Goal: Information Seeking & Learning: Find specific fact

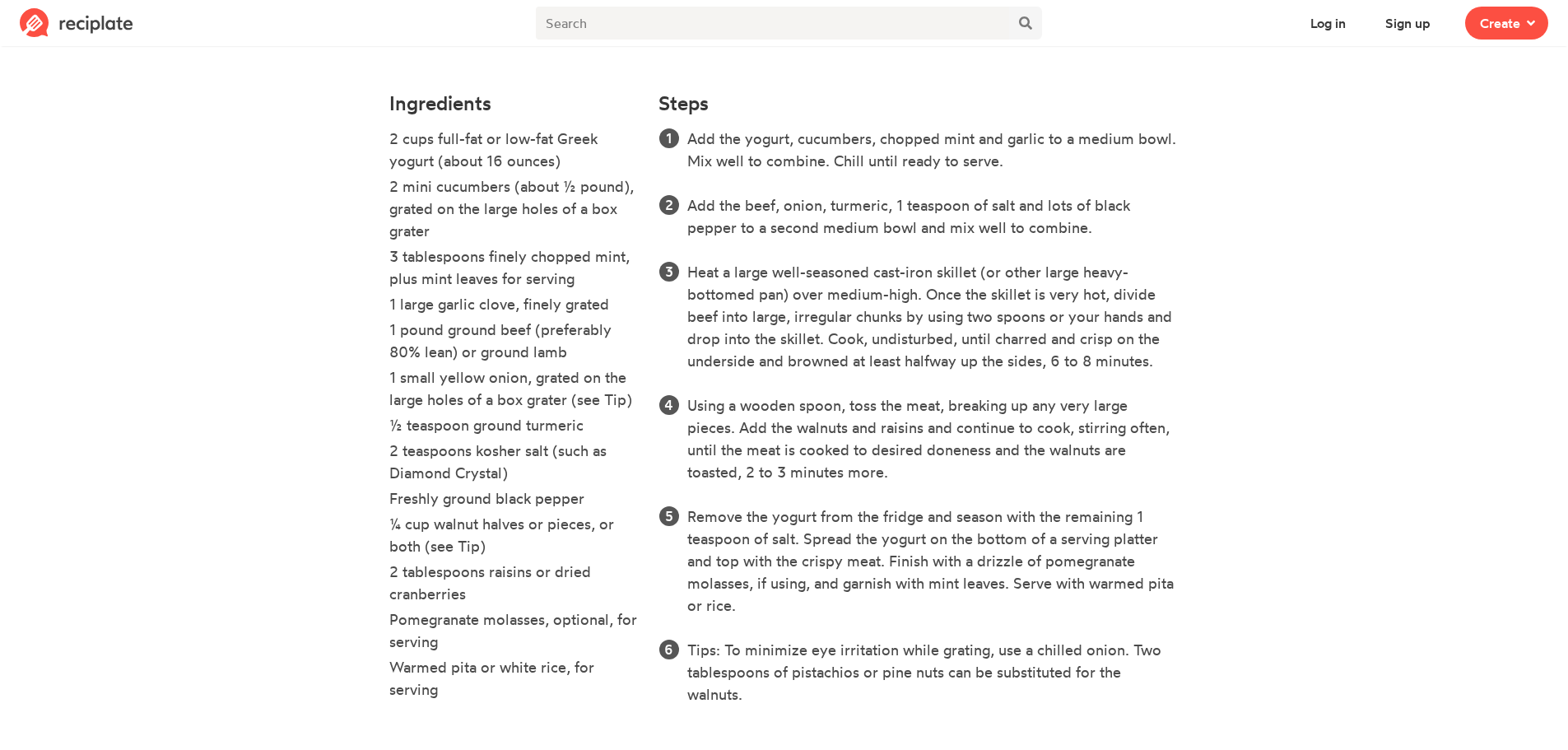
scroll to position [465, 0]
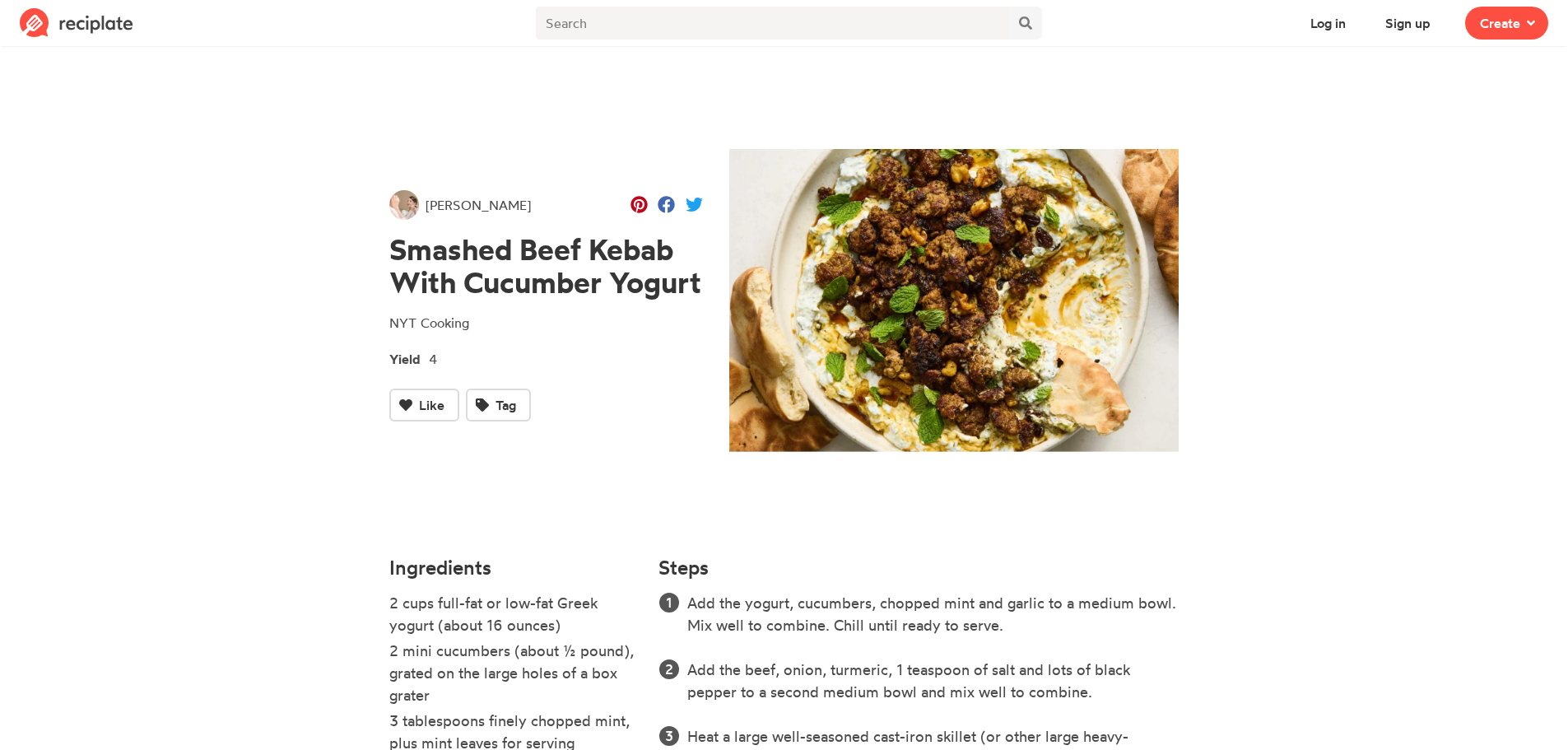
click at [707, 47] on div at bounding box center [789, 26] width 513 height 45
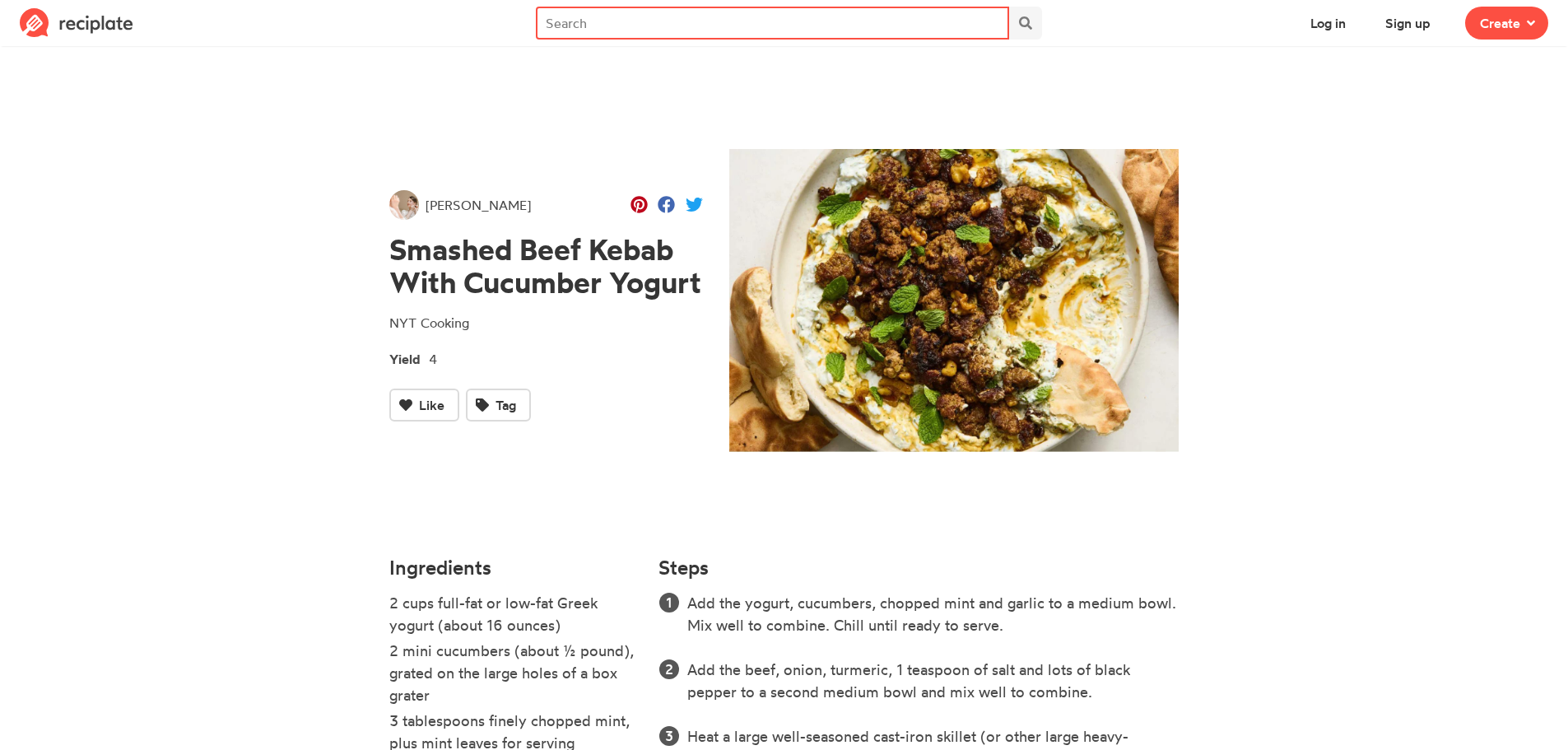
click at [699, 30] on input "text" at bounding box center [773, 23] width 473 height 33
type input "pork laab"
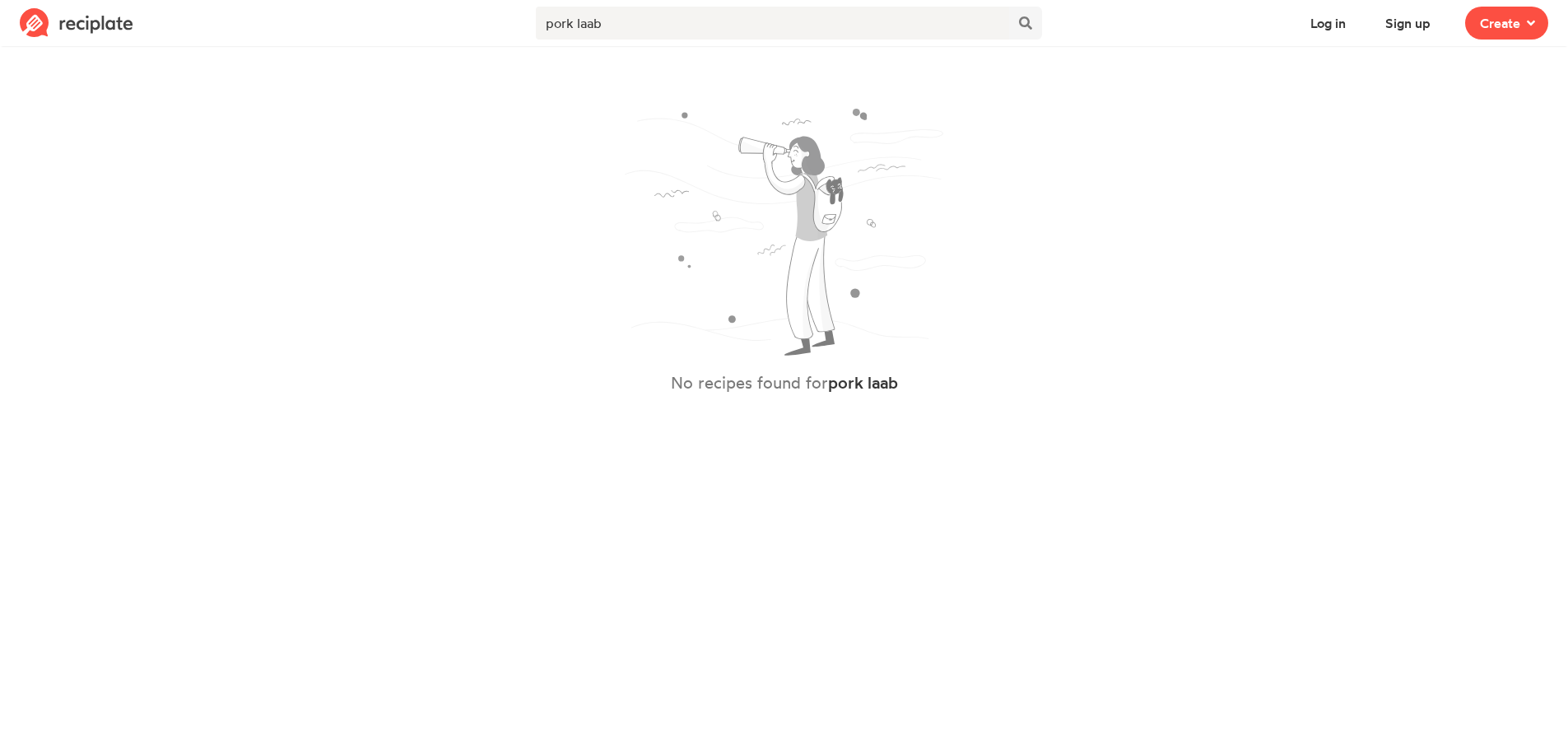
click at [101, 30] on img at bounding box center [77, 23] width 114 height 30
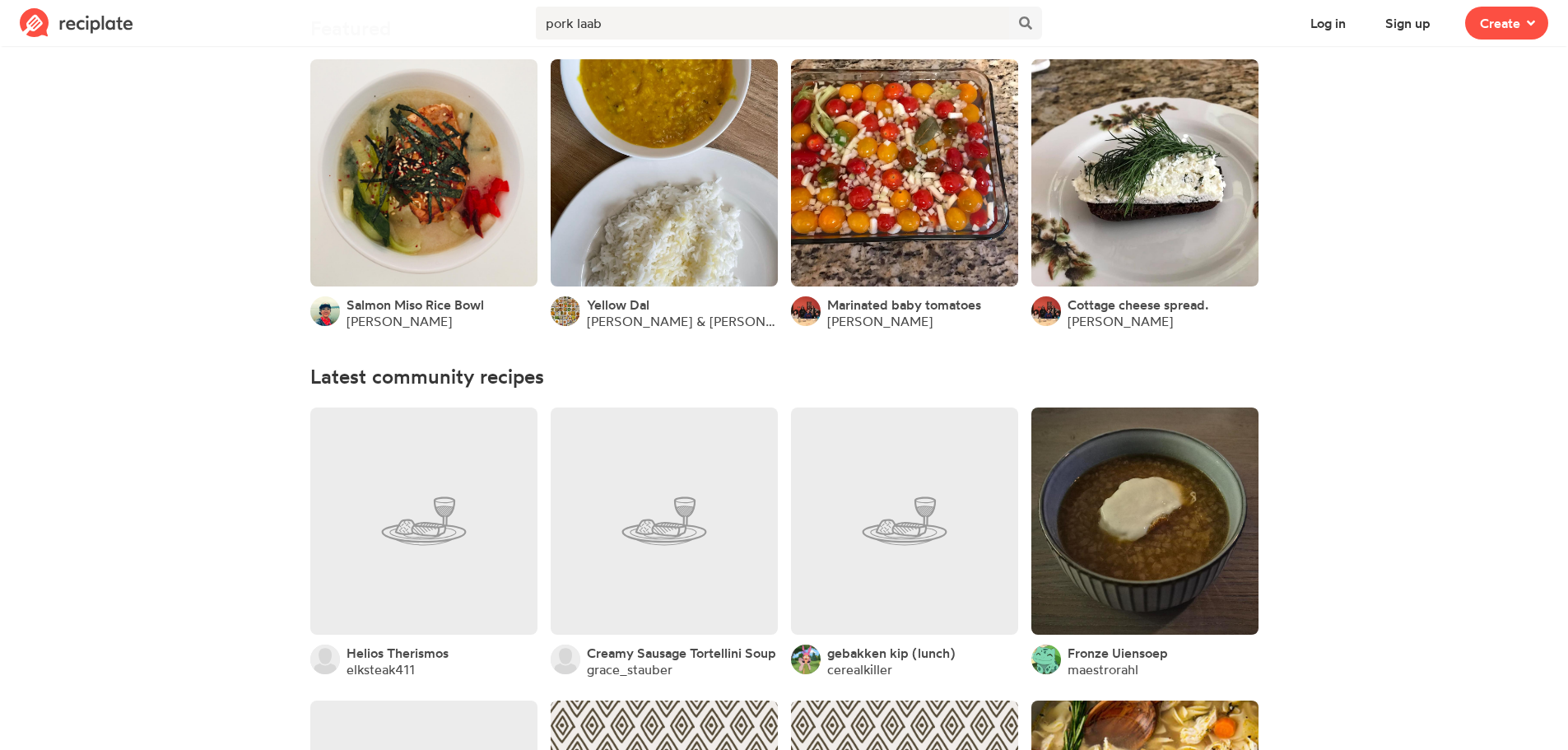
scroll to position [237, 0]
